Goal: Navigation & Orientation: Find specific page/section

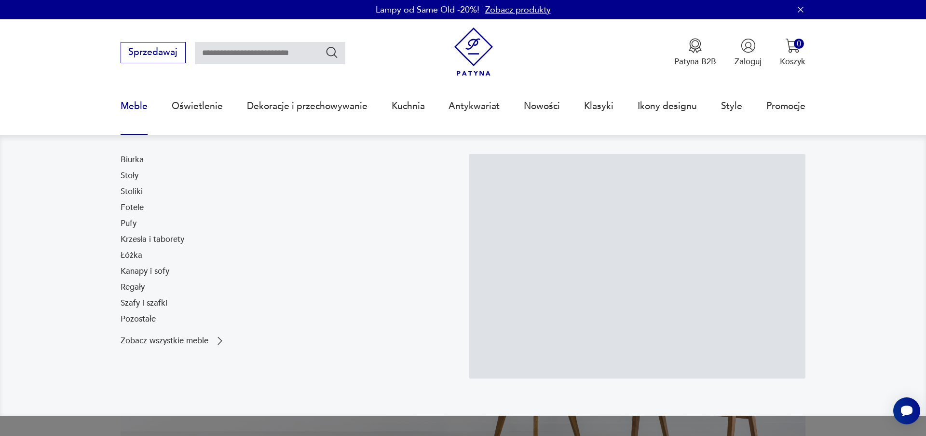
click at [133, 108] on link "Meble" at bounding box center [134, 106] width 27 height 44
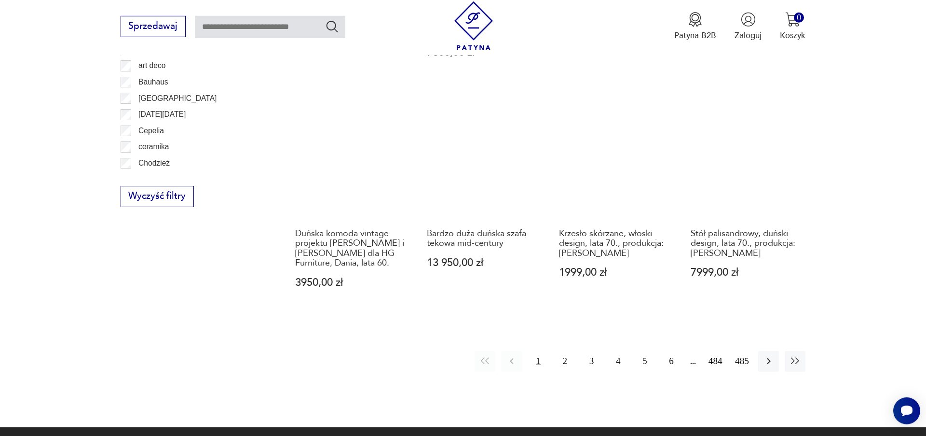
scroll to position [1131, 0]
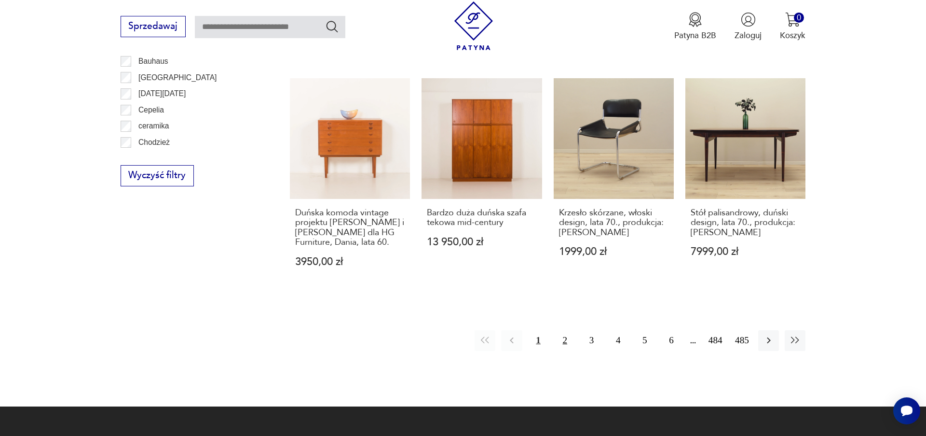
click at [560, 330] on button "2" at bounding box center [565, 340] width 21 height 21
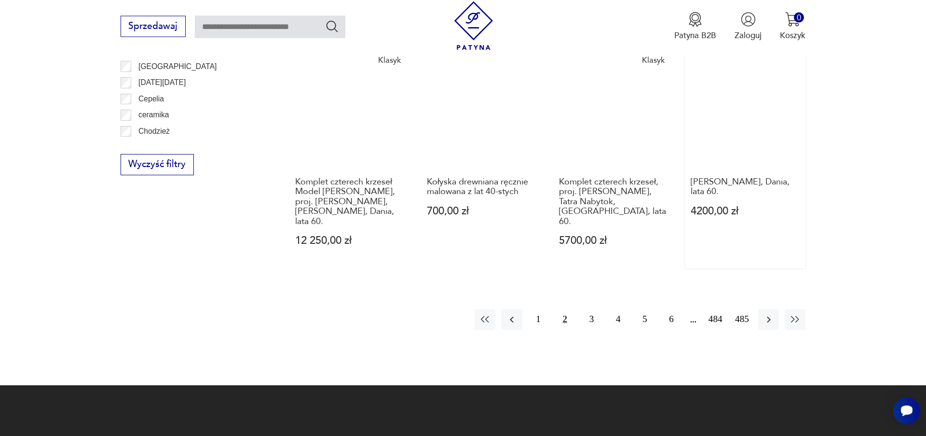
scroll to position [1146, 0]
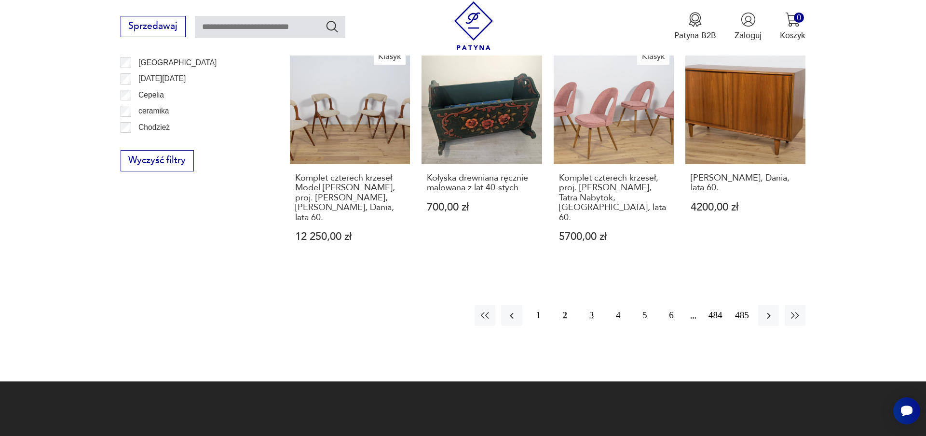
click at [589, 308] on button "3" at bounding box center [591, 315] width 21 height 21
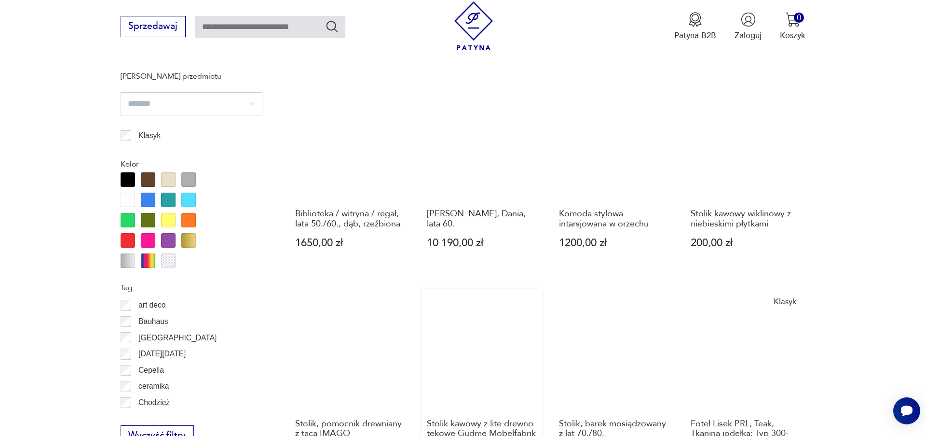
scroll to position [1091, 0]
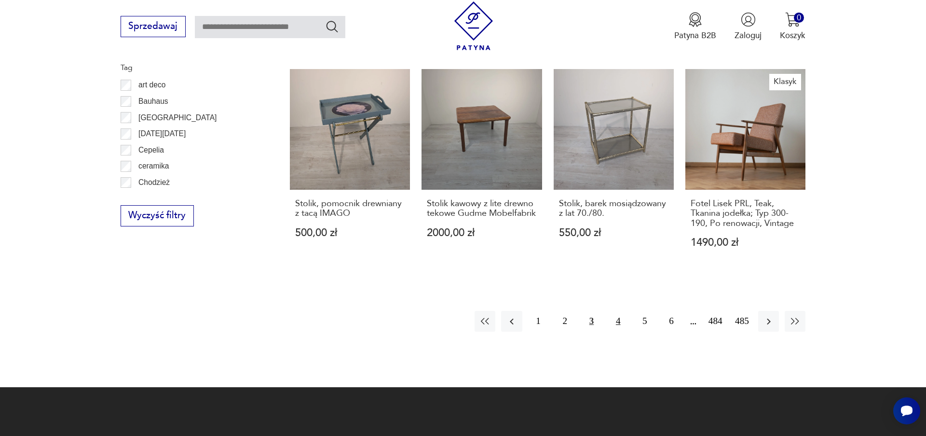
click at [609, 322] on button "4" at bounding box center [618, 321] width 21 height 21
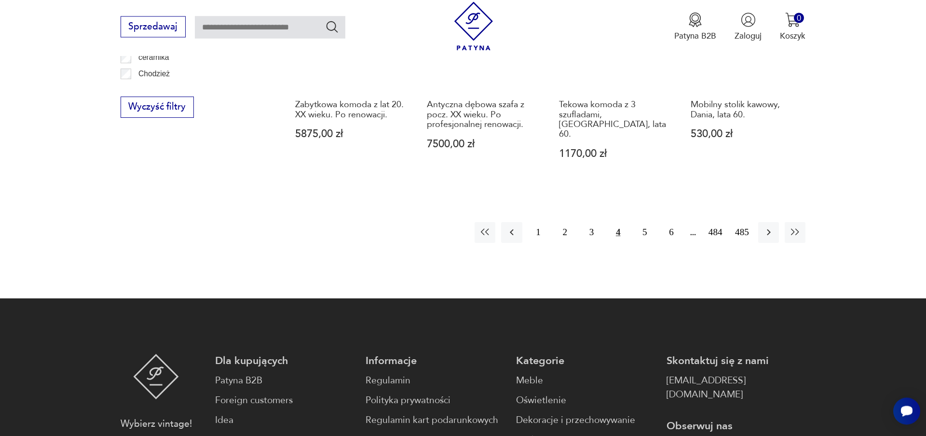
scroll to position [1201, 0]
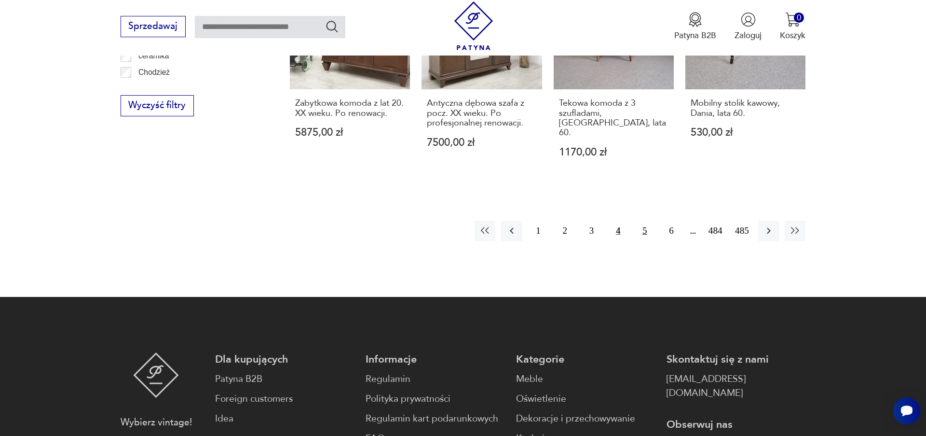
click at [640, 223] on button "5" at bounding box center [644, 230] width 21 height 21
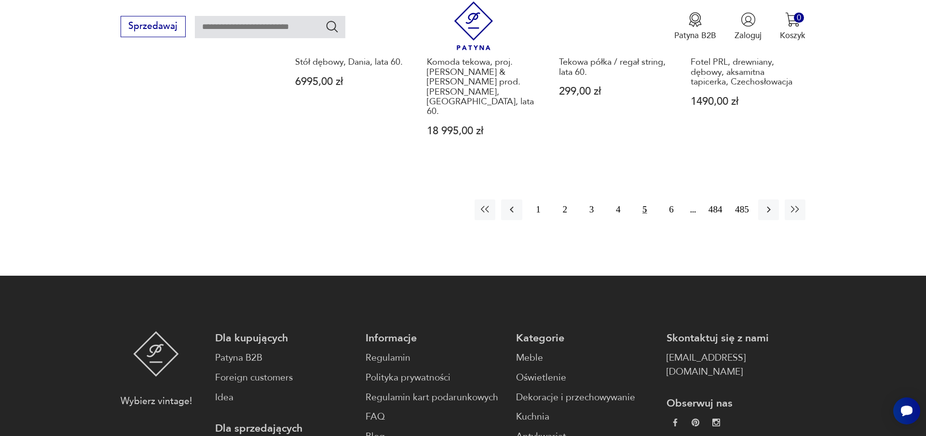
scroll to position [1311, 0]
